Goal: Task Accomplishment & Management: Manage account settings

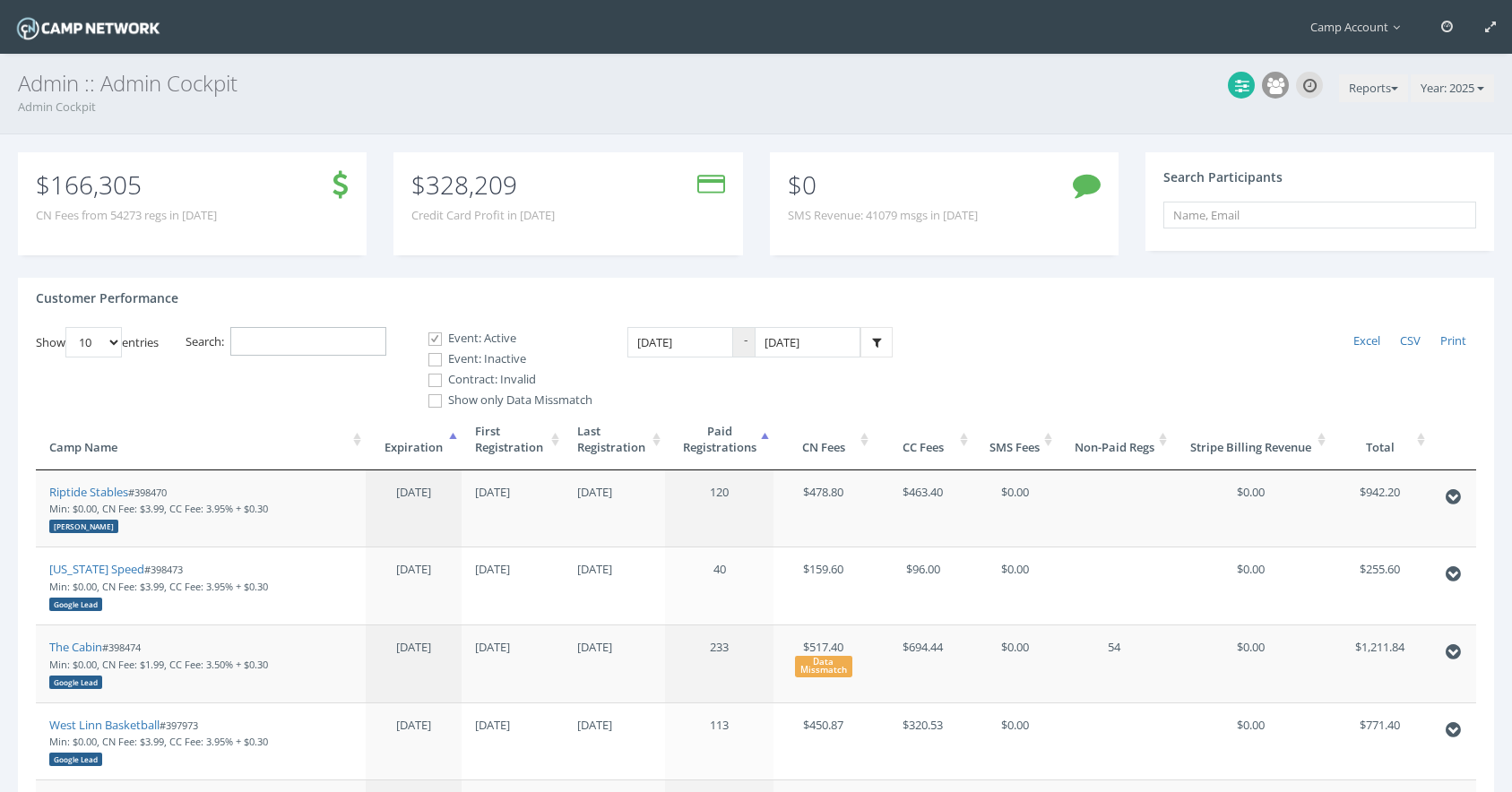
click at [315, 339] on input "Search:" at bounding box center [308, 341] width 156 height 29
paste input "397884"
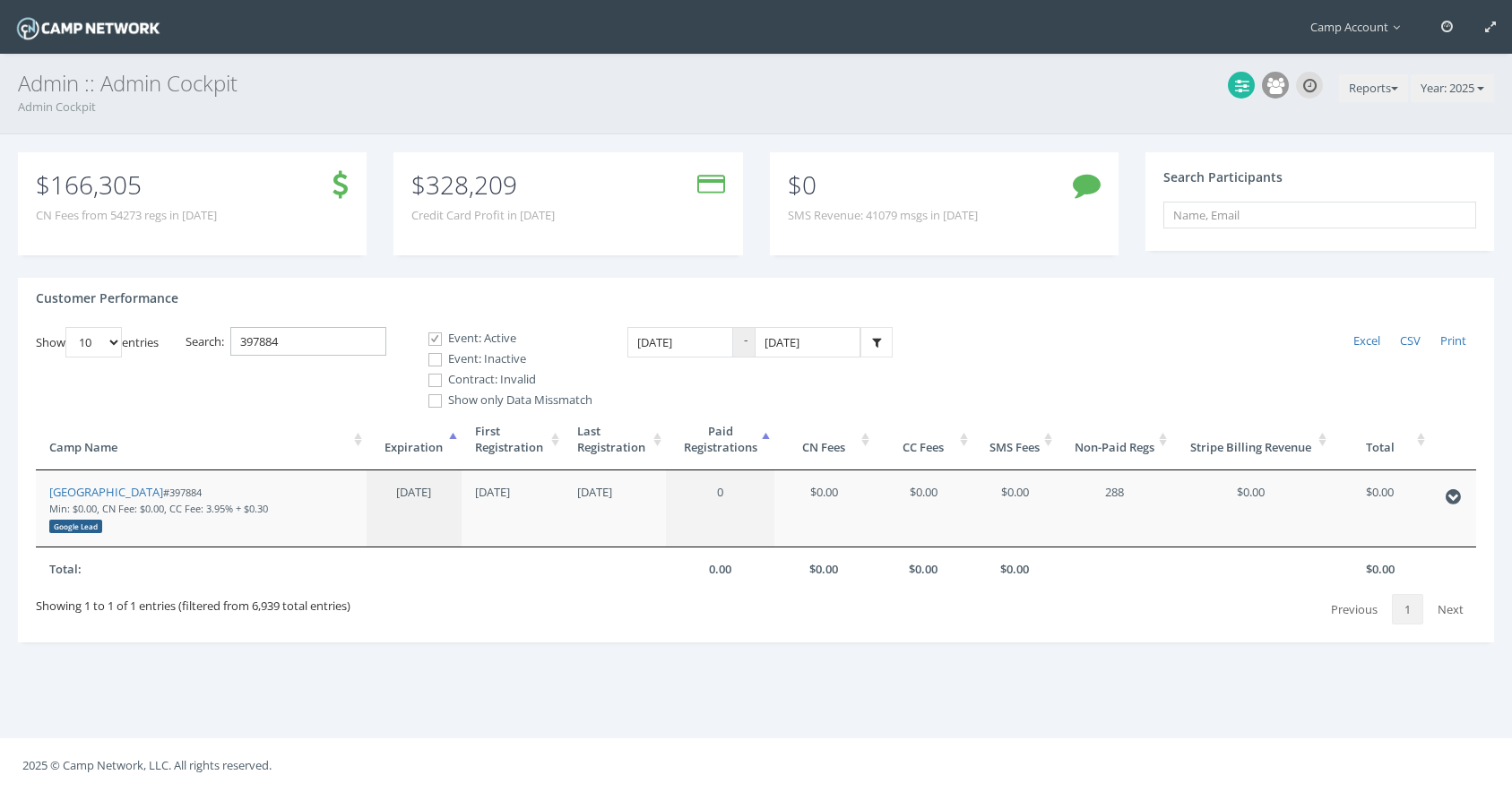
type input "397884"
click at [699, 346] on input "1/1/2025" at bounding box center [680, 342] width 106 height 31
type input "01/01/2023"
click at [903, 313] on div "Customer Performance" at bounding box center [756, 302] width 1476 height 49
click at [883, 335] on link at bounding box center [876, 342] width 32 height 31
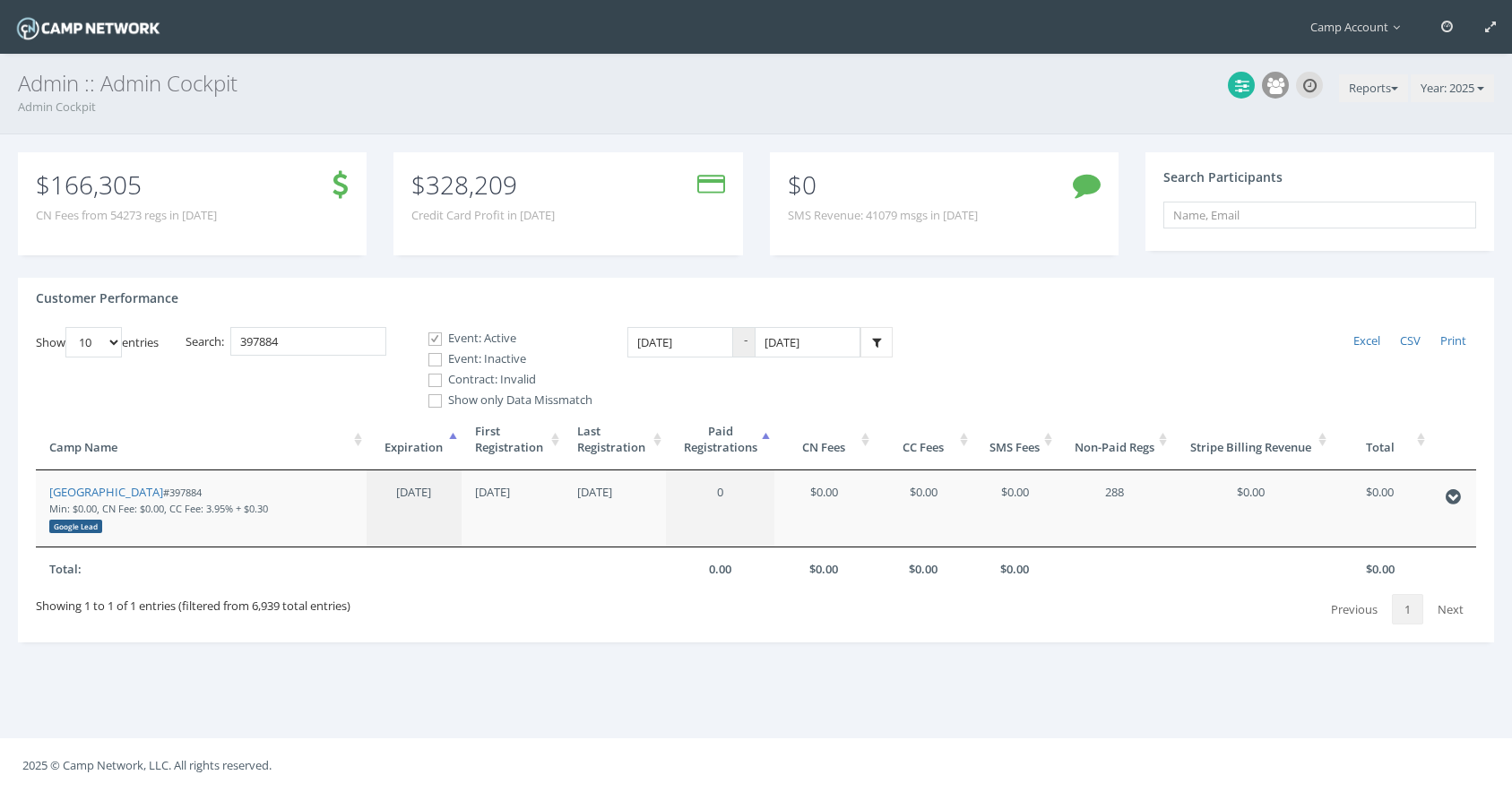
drag, startPoint x: 141, startPoint y: 491, endPoint x: 121, endPoint y: 5, distance: 486.4
click at [0, 0] on main "Camp Account My Profile My Events My Team" at bounding box center [756, 396] width 1512 height 792
drag, startPoint x: 309, startPoint y: 352, endPoint x: 209, endPoint y: 304, distance: 110.9
click at [209, 304] on div "Customer Performance Show 10 25 50 100 entries Excel CSV Print Search: 397884 E…" at bounding box center [756, 460] width 1476 height 365
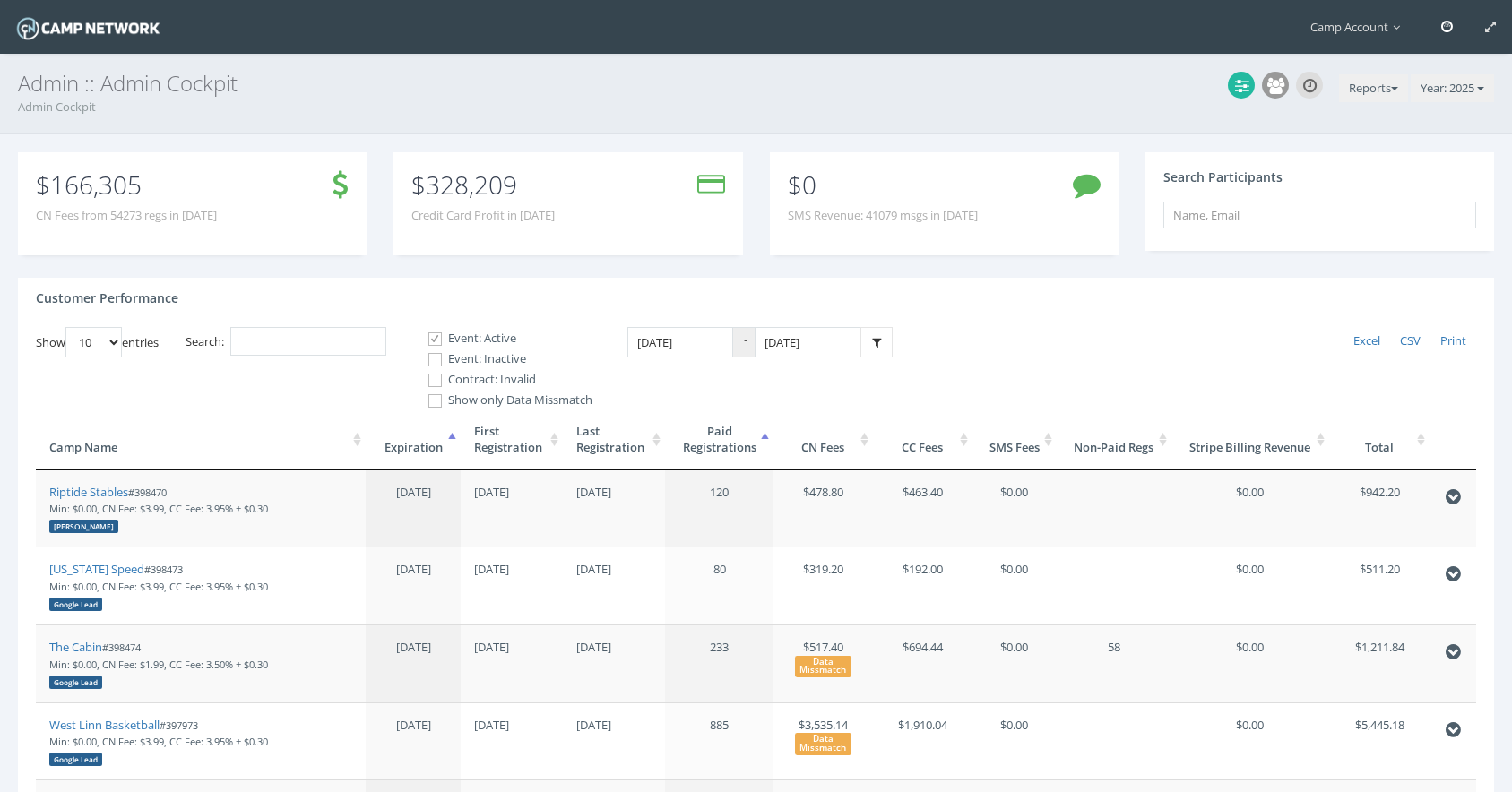
click at [1445, 34] on link at bounding box center [1447, 26] width 44 height 54
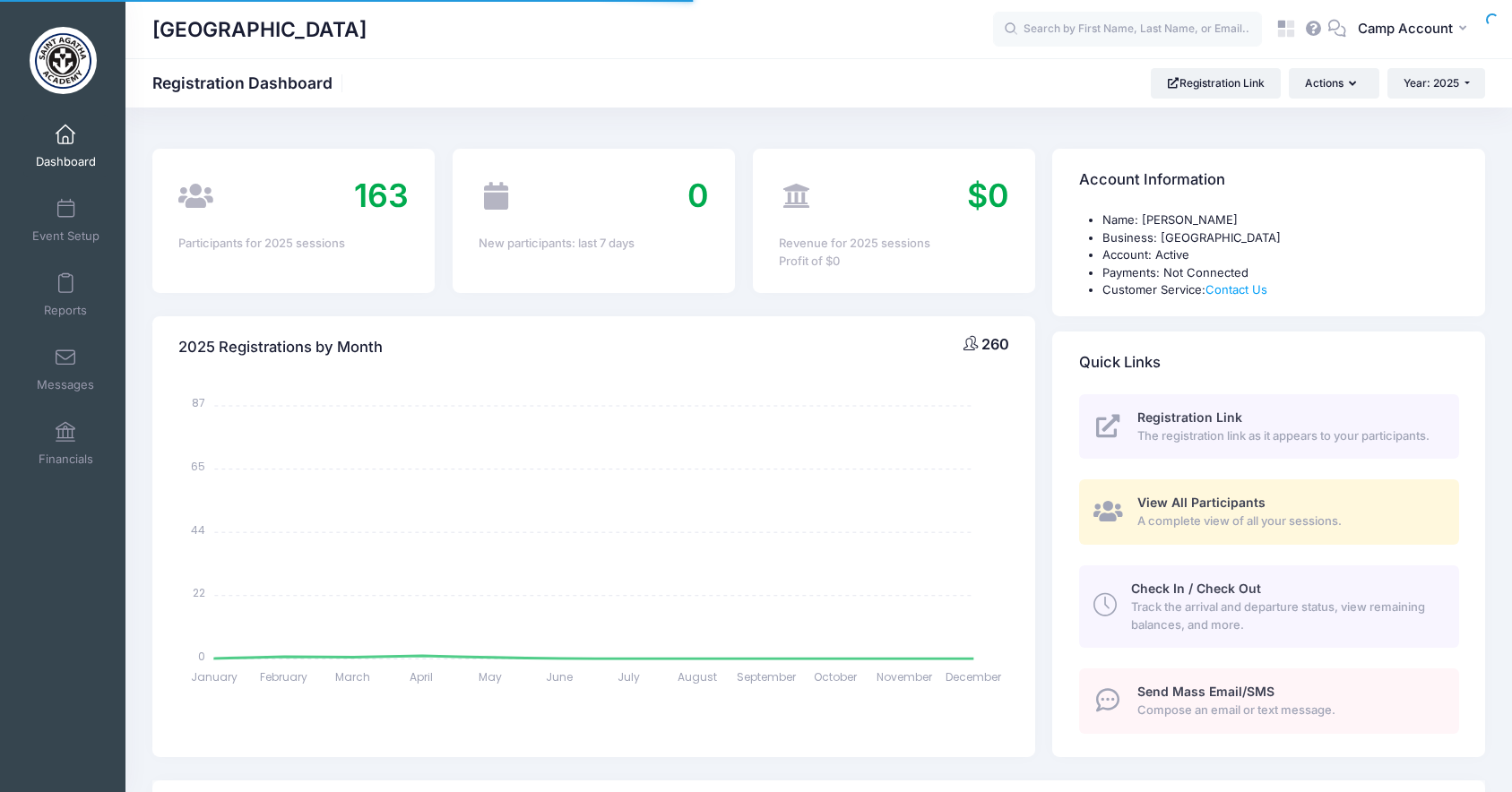
select select
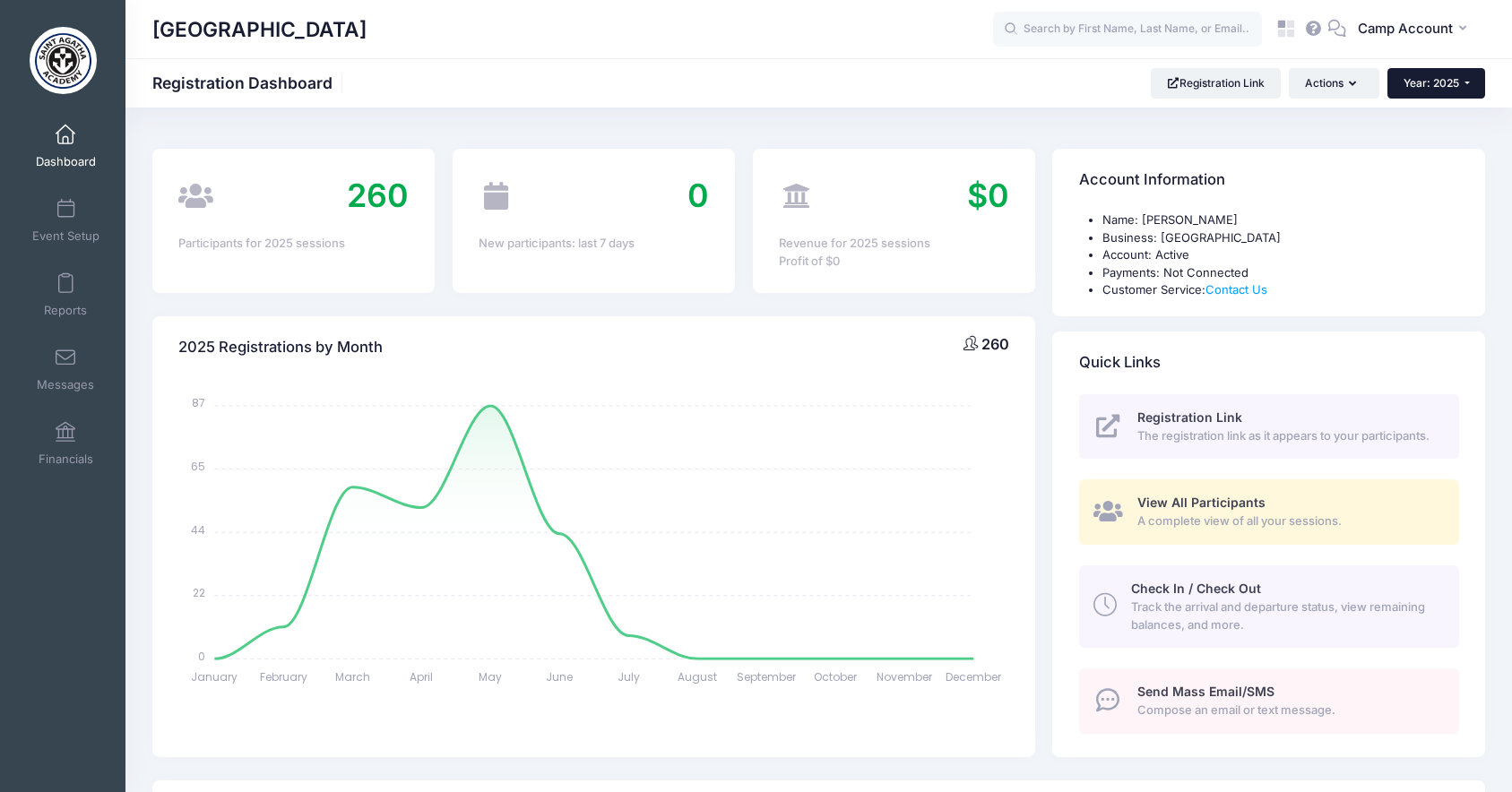
click at [1444, 90] on button "Year: 2025" at bounding box center [1436, 83] width 97 height 30
click at [1447, 140] on link "Year: 2024" at bounding box center [1446, 141] width 117 height 24
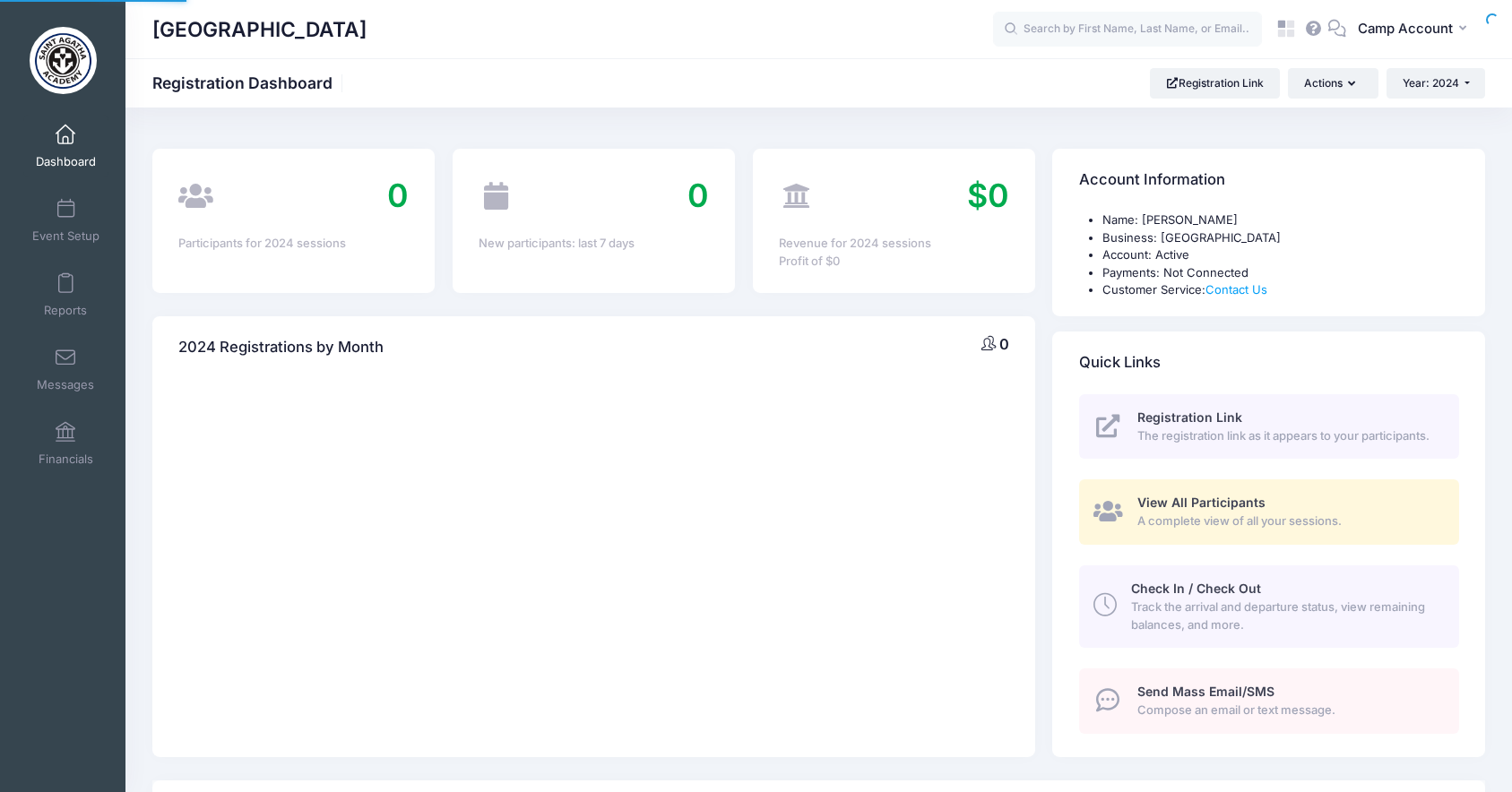
select select
click at [1435, 69] on button "Year: 2024" at bounding box center [1436, 83] width 98 height 30
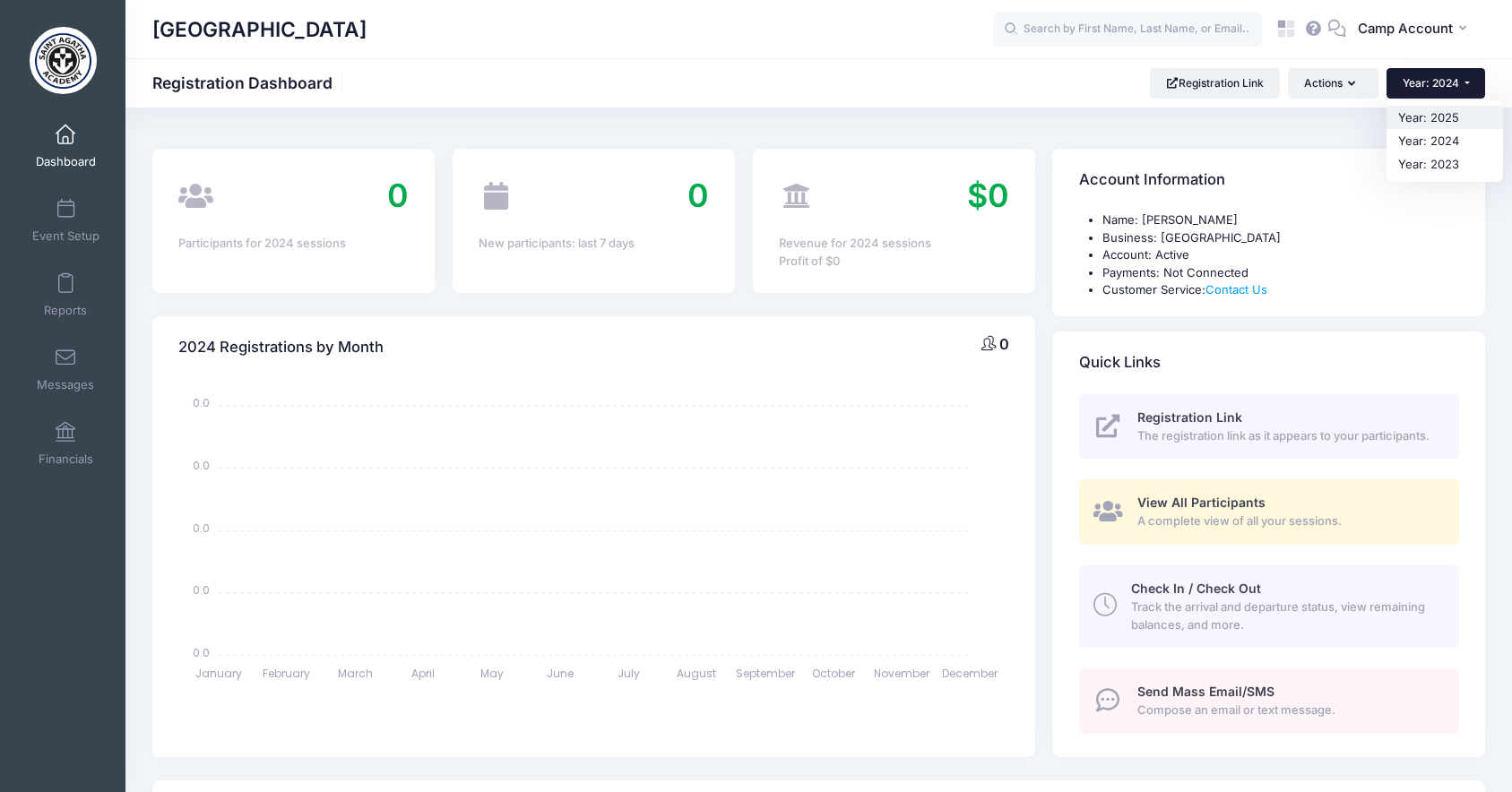
click at [1441, 123] on link "Year: 2025" at bounding box center [1445, 117] width 117 height 24
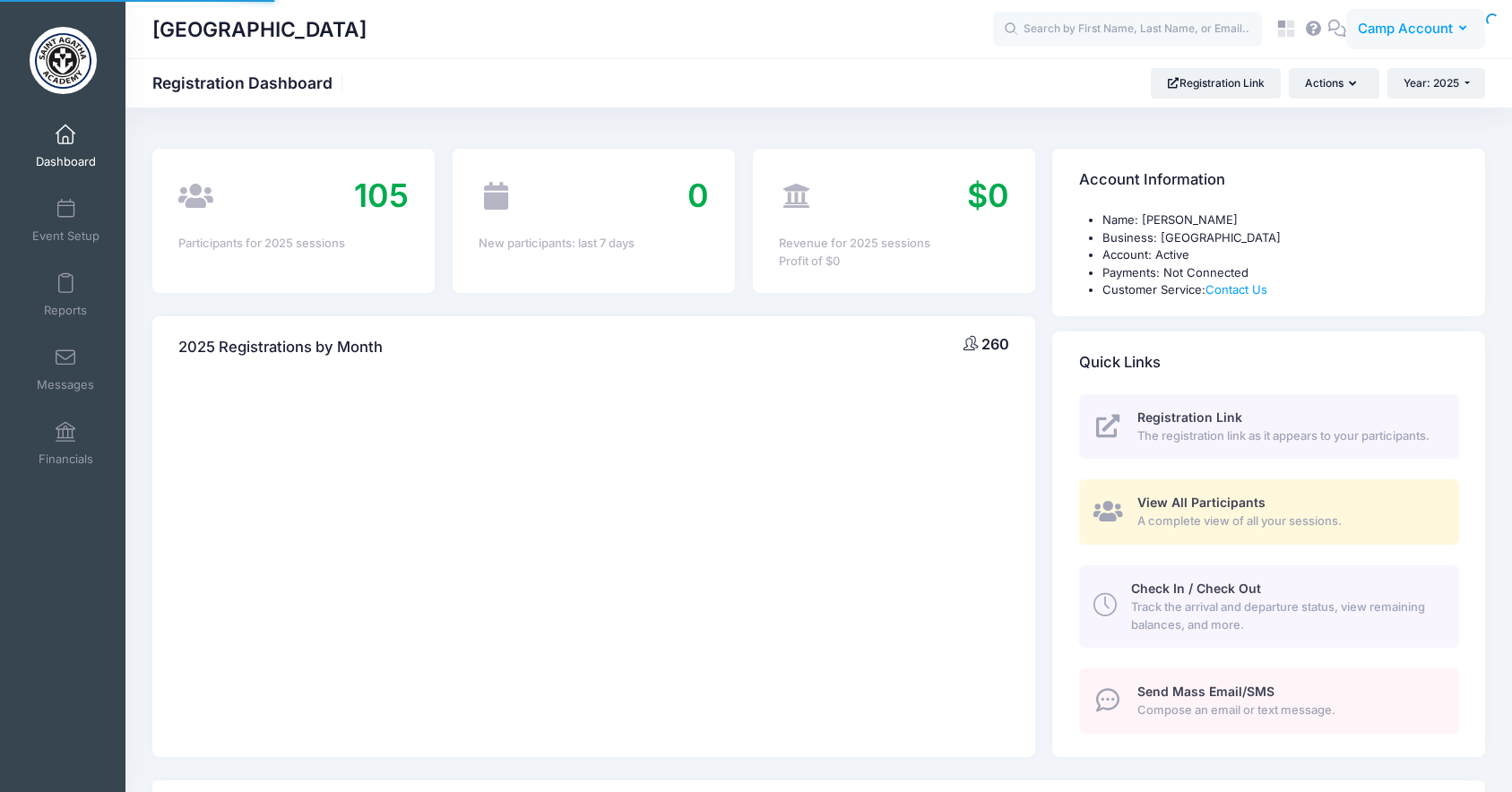
select select
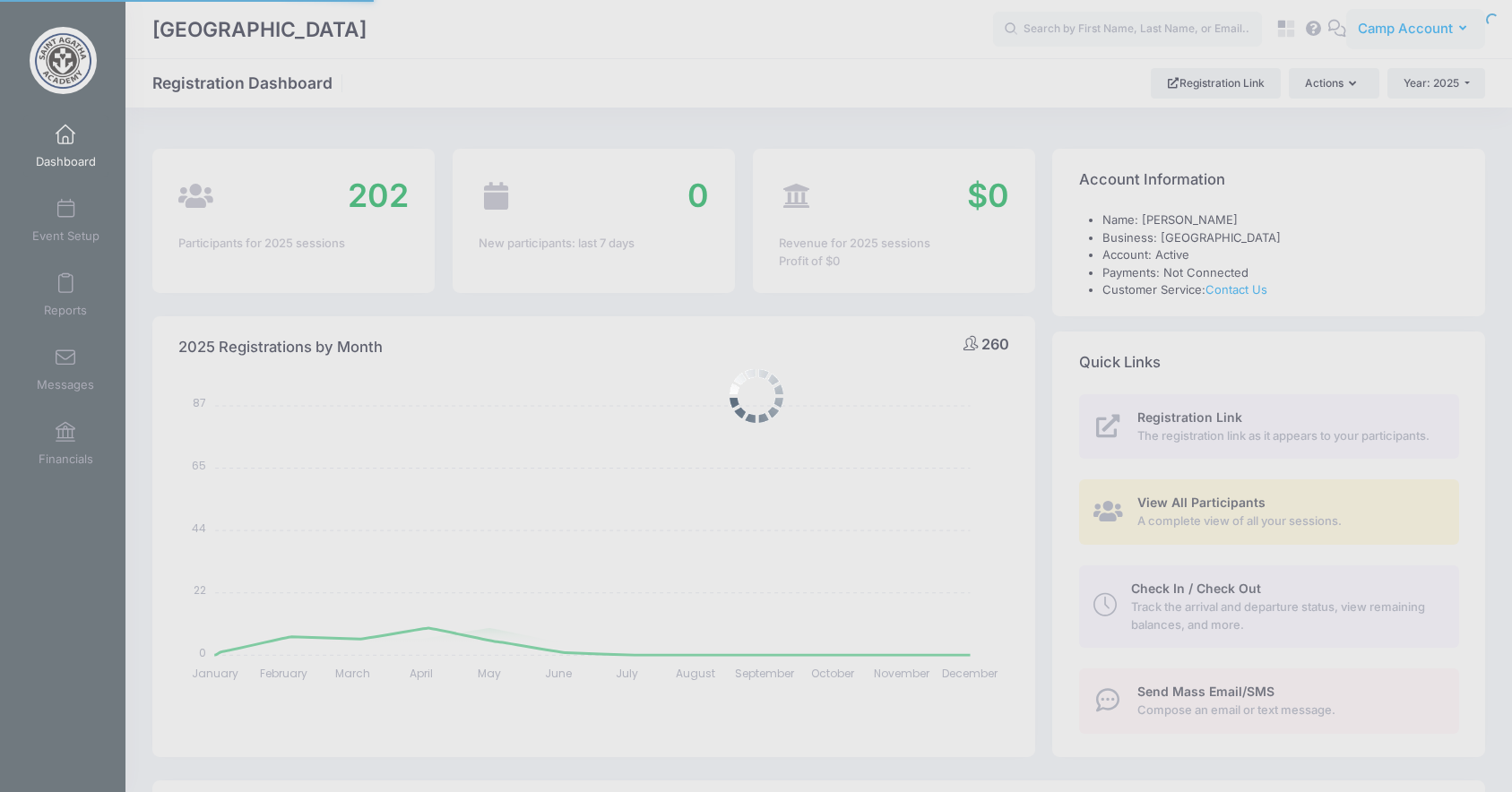
click at [1420, 36] on div at bounding box center [756, 396] width 1512 height 792
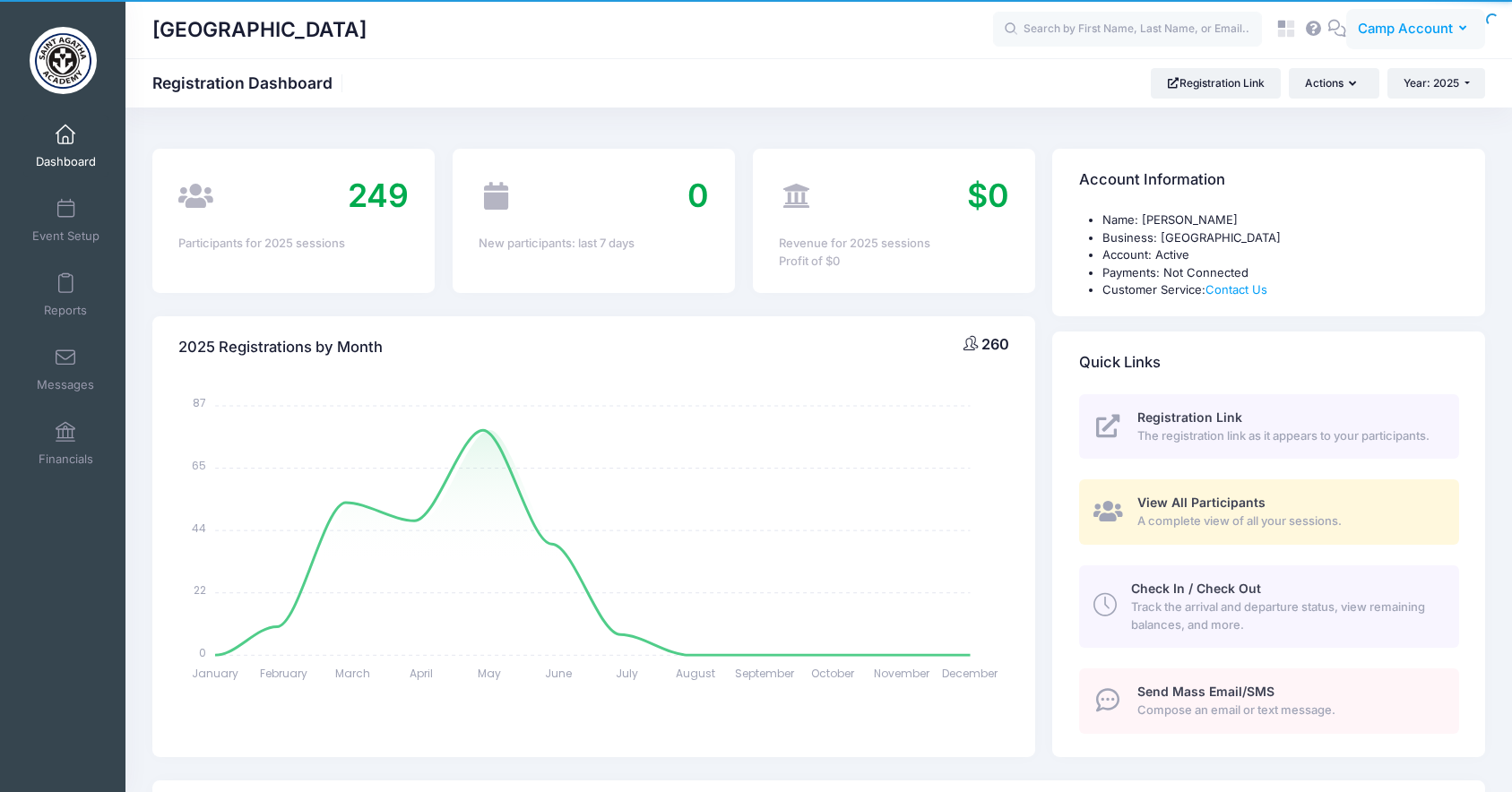
click at [1420, 36] on span "Camp Account" at bounding box center [1405, 29] width 95 height 20
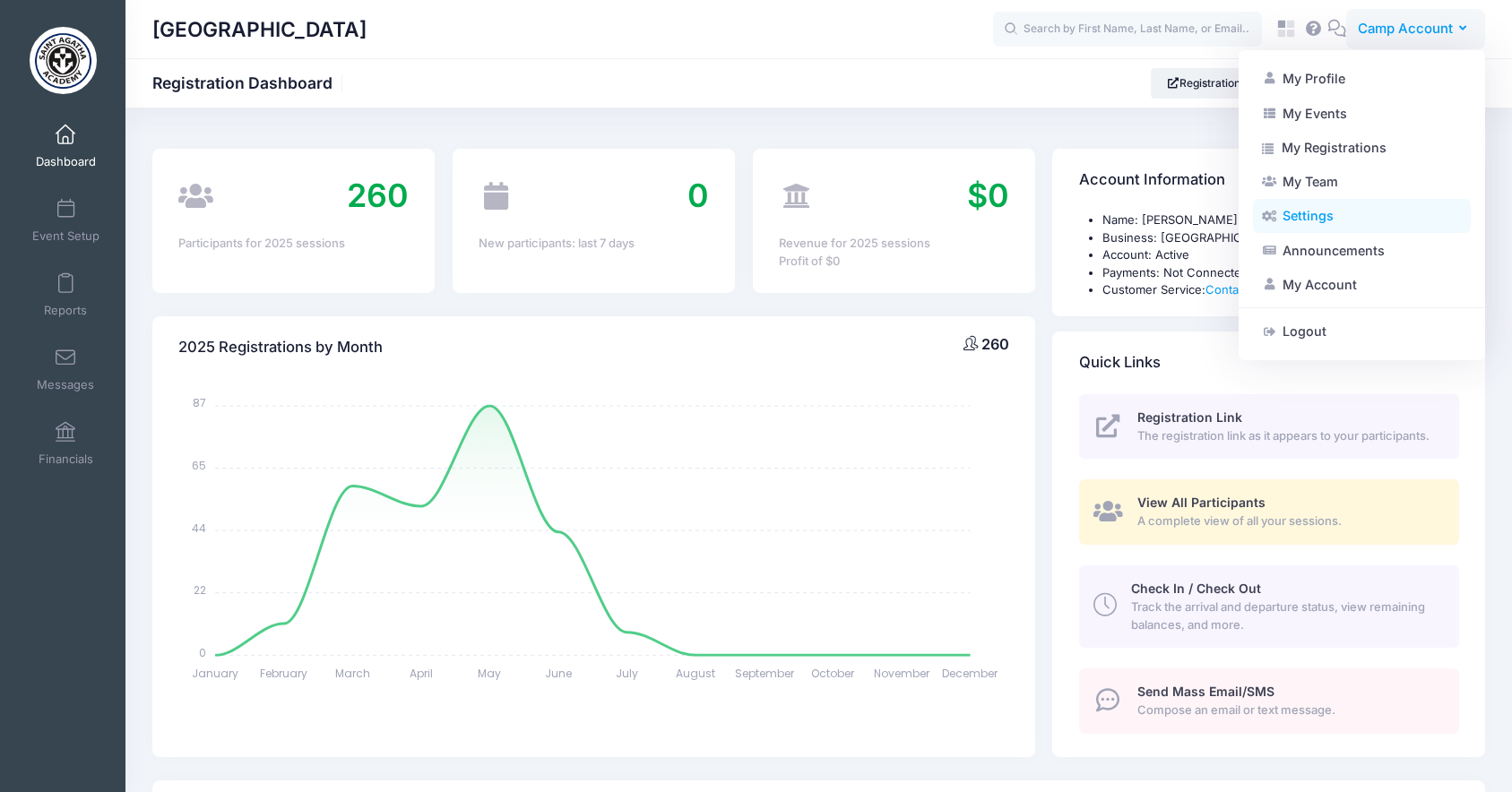
click at [1356, 215] on link "Settings" at bounding box center [1362, 216] width 218 height 34
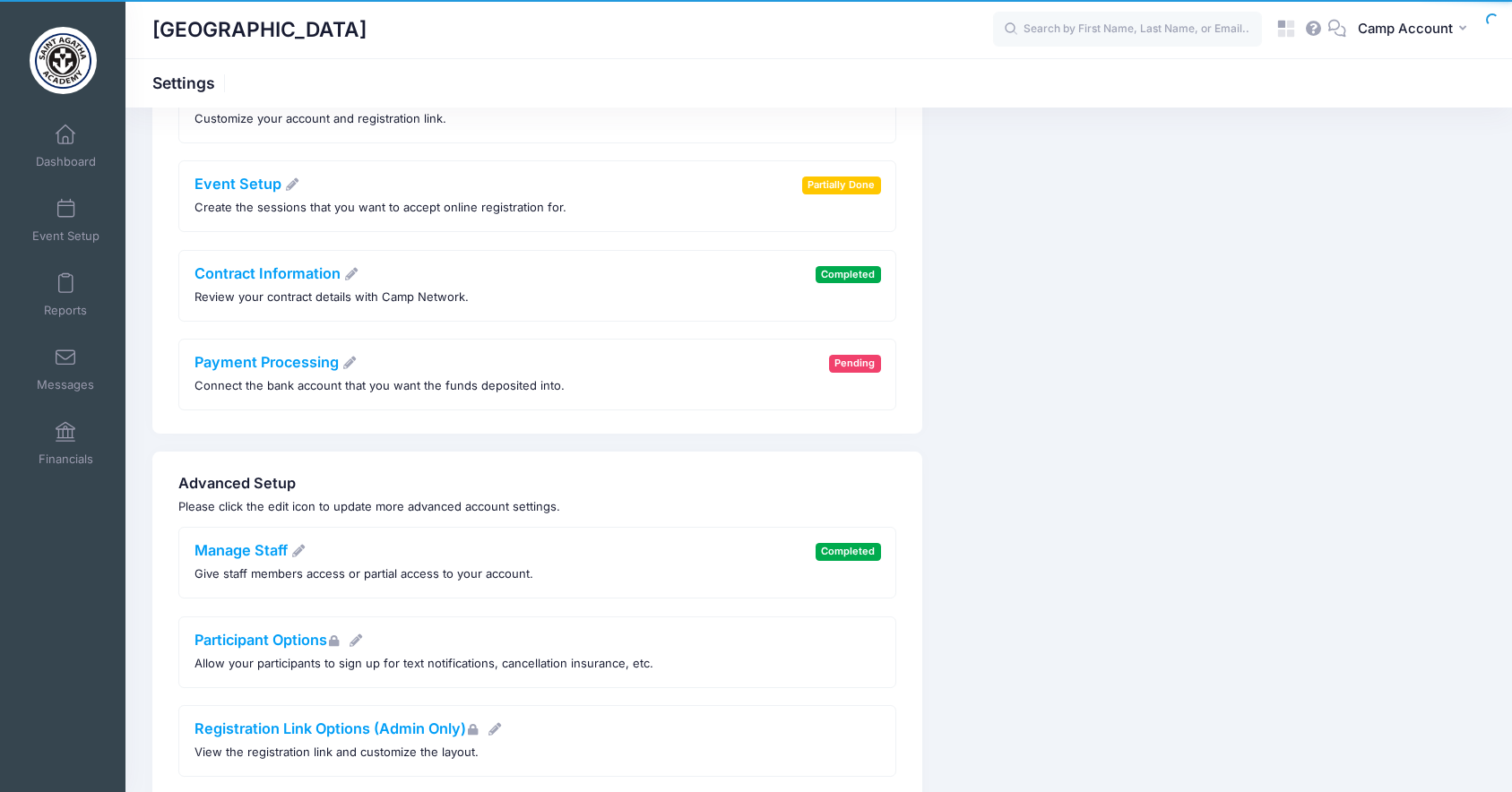
scroll to position [281, 0]
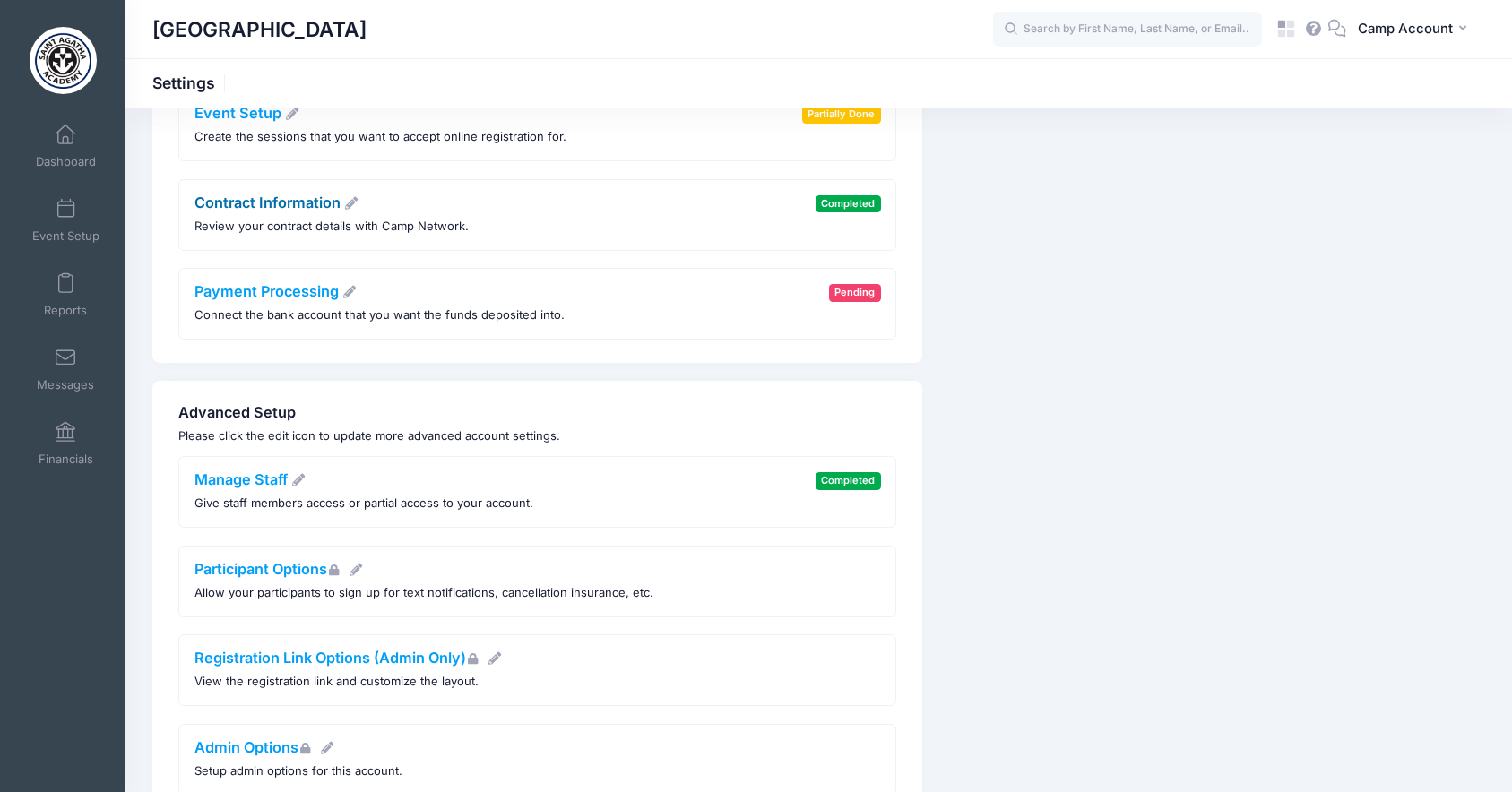
click at [290, 206] on link "Contract Information" at bounding box center [277, 203] width 165 height 18
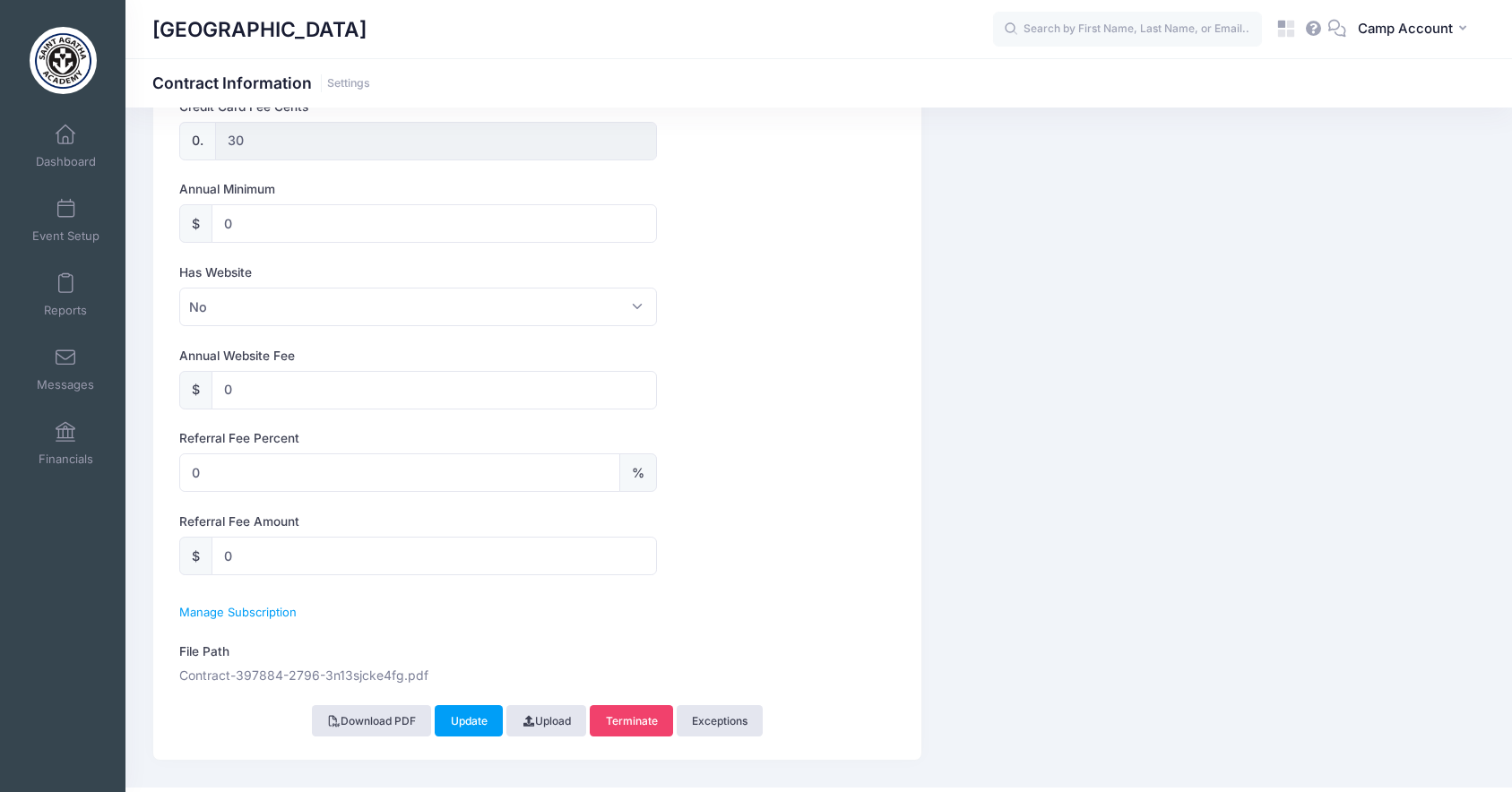
scroll to position [980, 0]
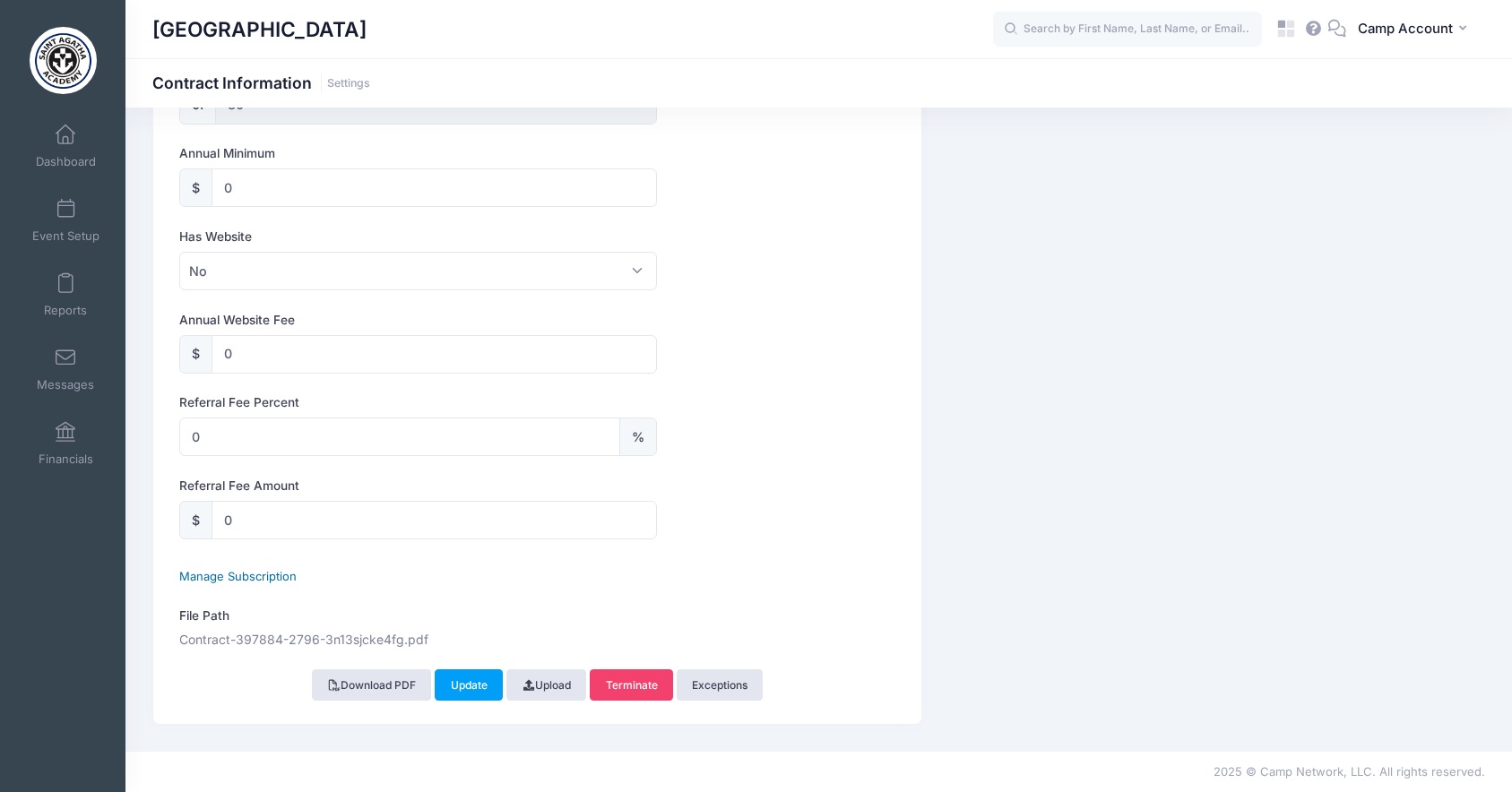
click at [271, 576] on span "Manage Subscription" at bounding box center [238, 576] width 117 height 15
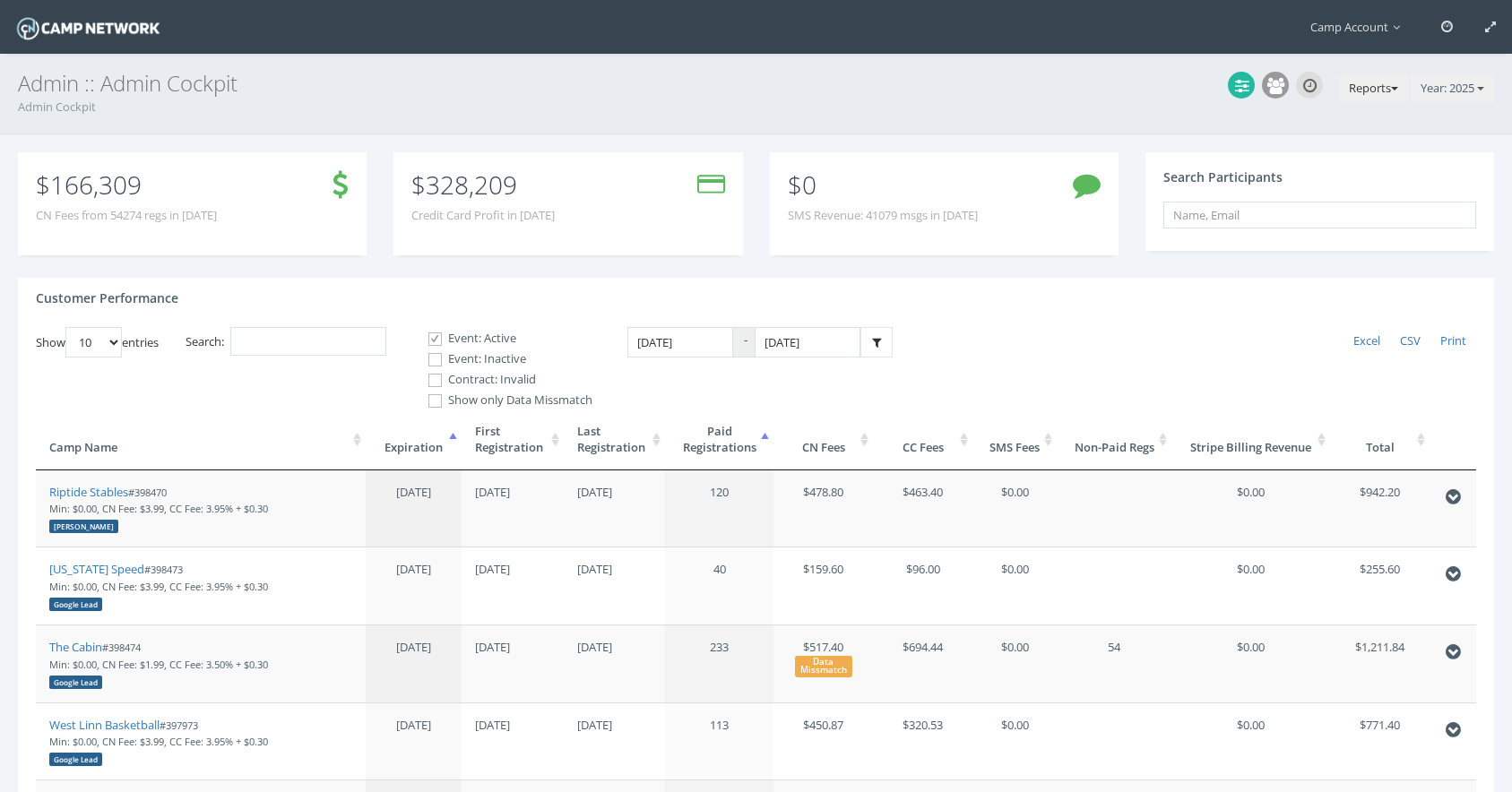
click at [1386, 100] on button "Reports" at bounding box center [1374, 89] width 69 height 29
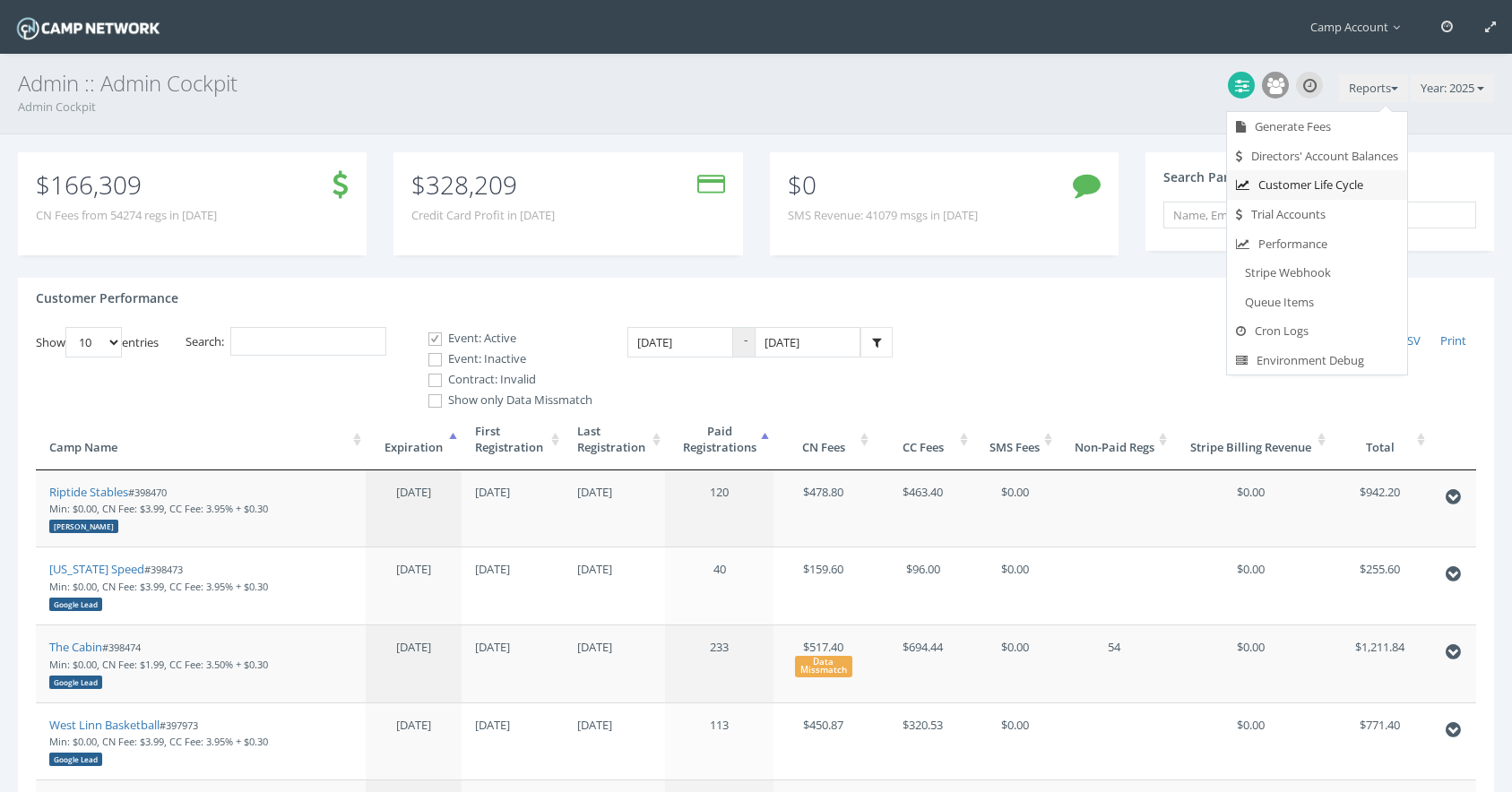
click at [1322, 190] on link "Customer Life Cycle" at bounding box center [1317, 185] width 180 height 29
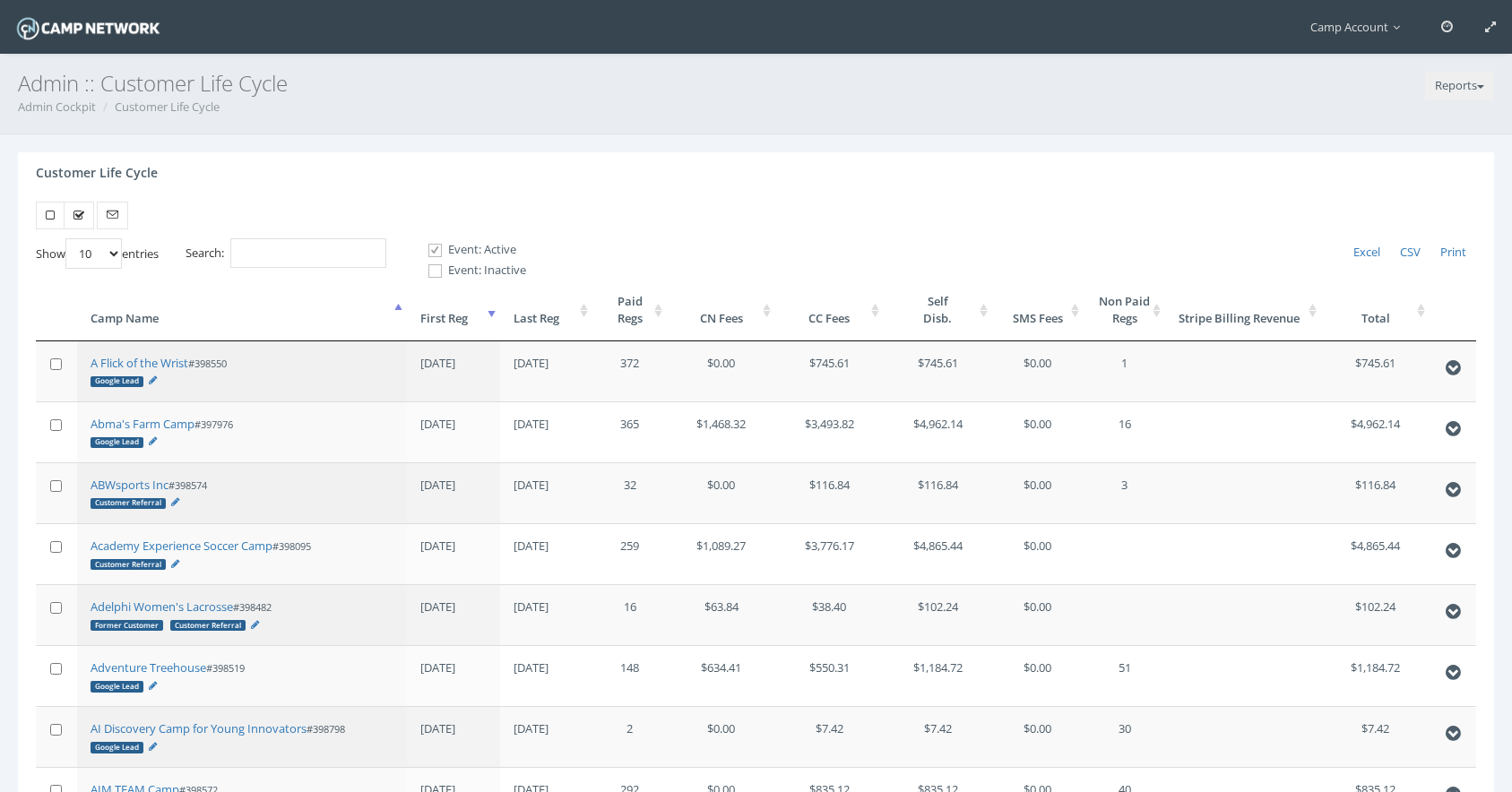
click at [462, 320] on th "First Reg" at bounding box center [453, 310] width 93 height 61
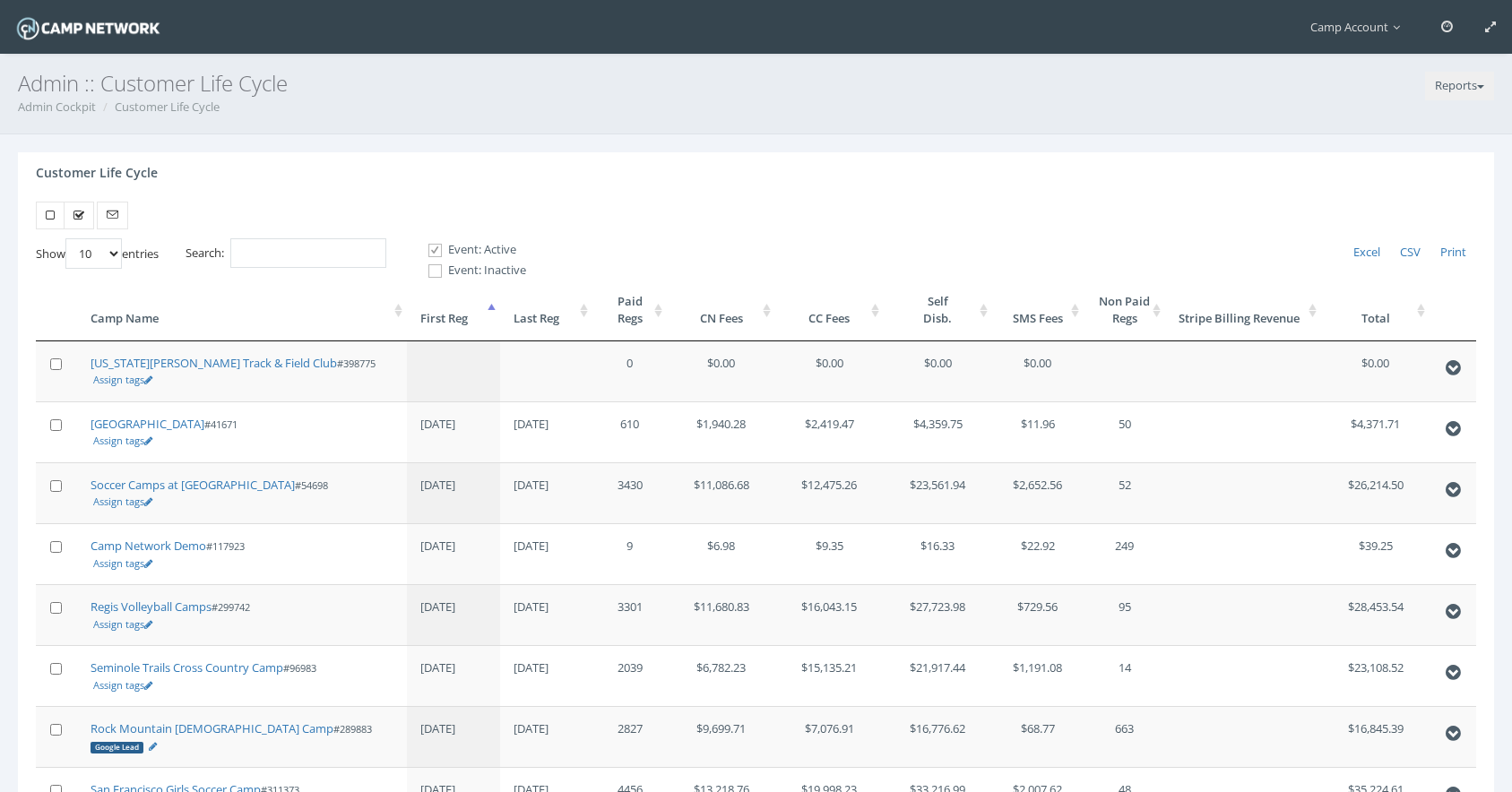
click at [462, 320] on th "First Reg" at bounding box center [453, 310] width 93 height 61
